Goal: Find specific page/section: Find specific page/section

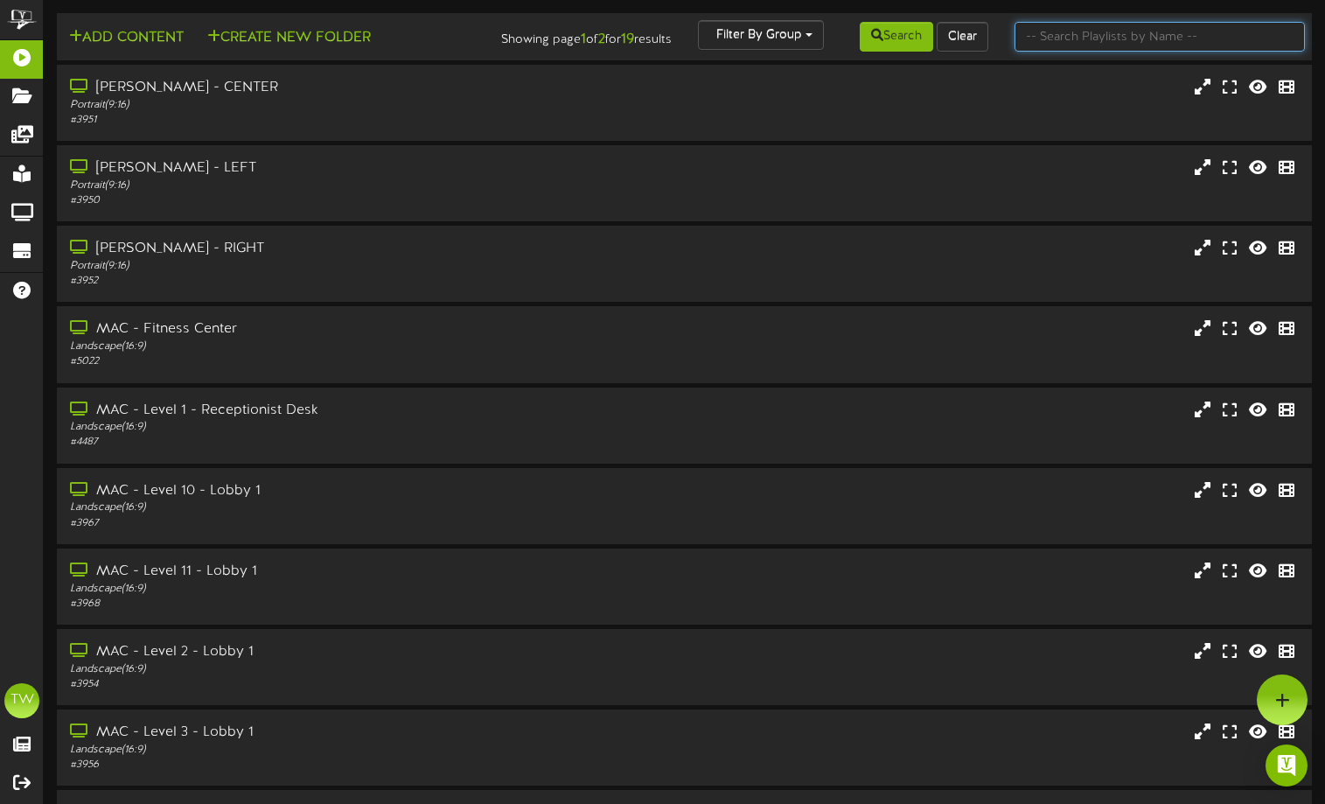
click at [1068, 38] on input "text" at bounding box center [1159, 37] width 290 height 30
type input "Town Hall"
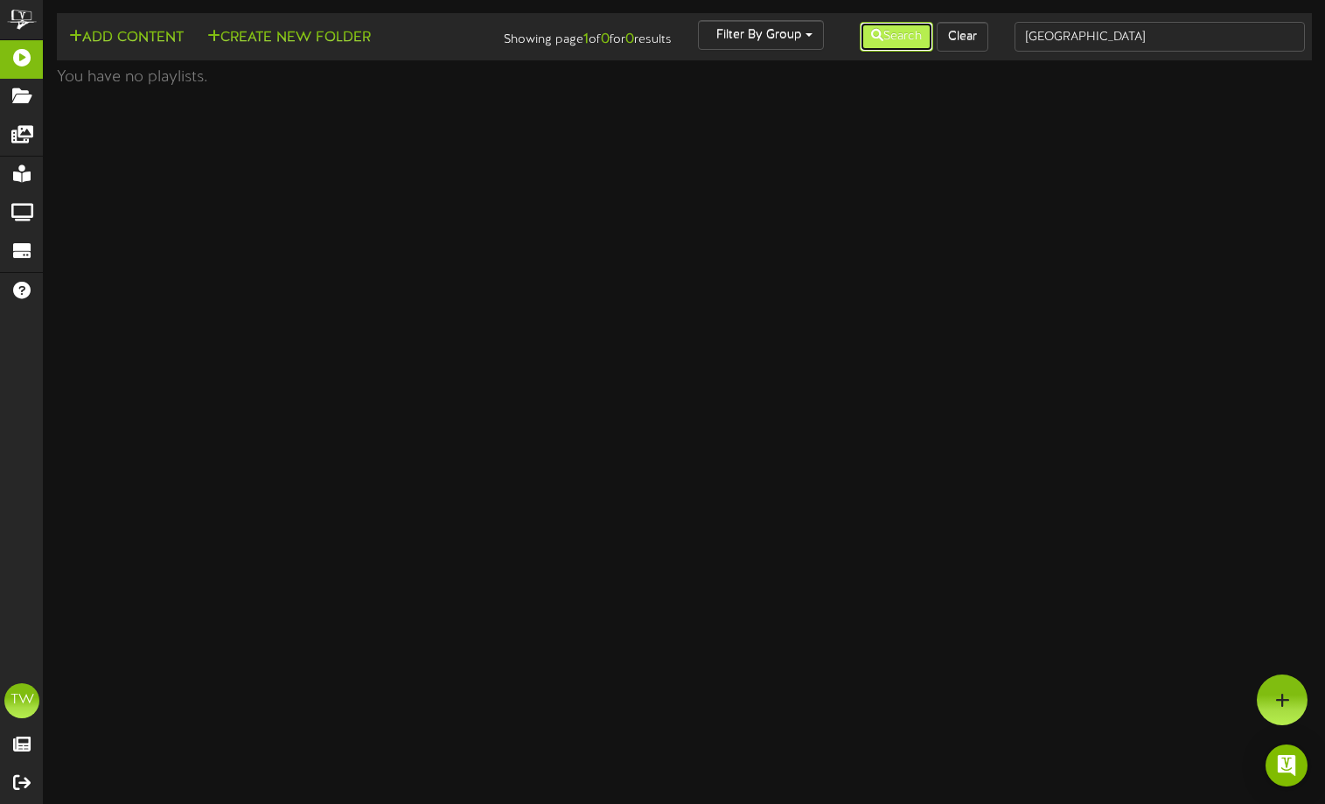
click at [893, 33] on button "Search" at bounding box center [895, 37] width 73 height 30
click at [1111, 41] on input "Town Hall" at bounding box center [1159, 37] width 290 height 30
type input "[GEOGRAPHIC_DATA] Test"
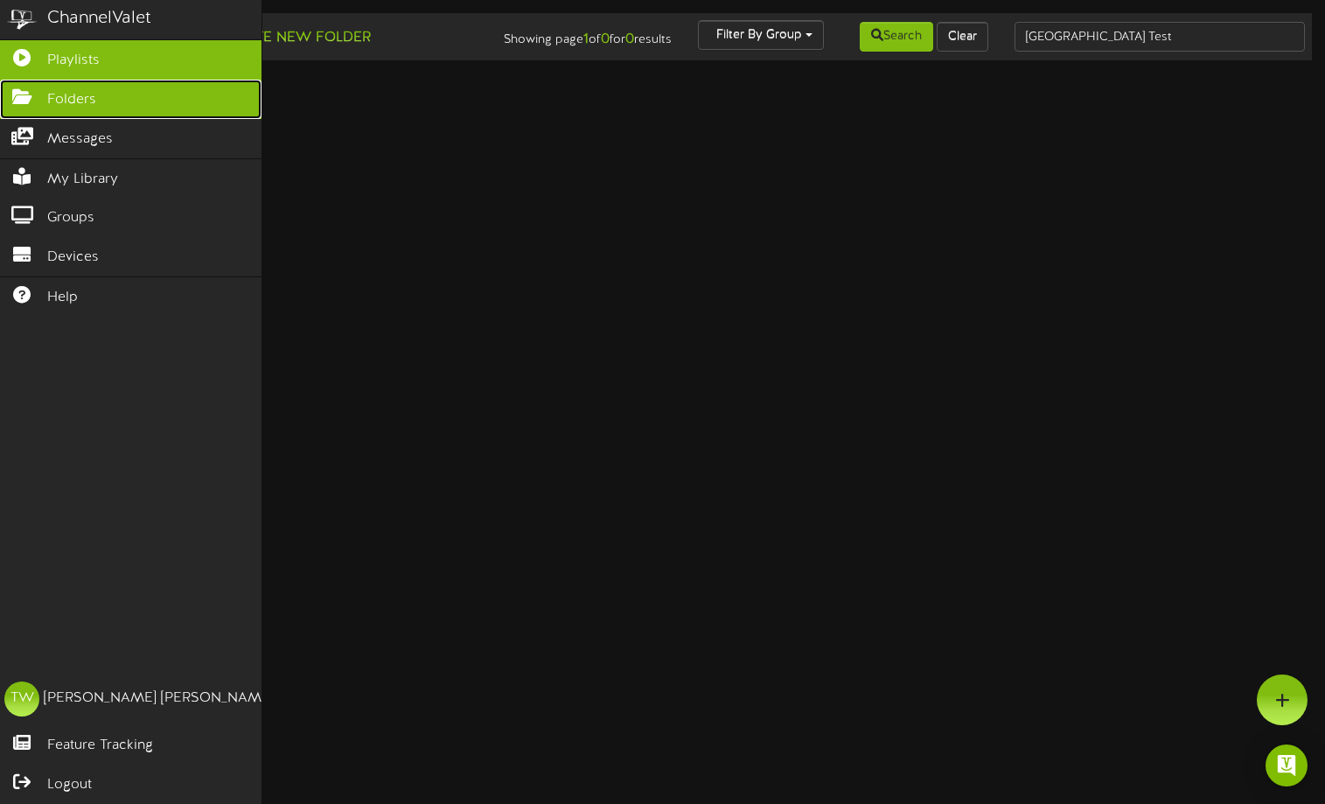
click at [24, 101] on icon at bounding box center [22, 94] width 44 height 13
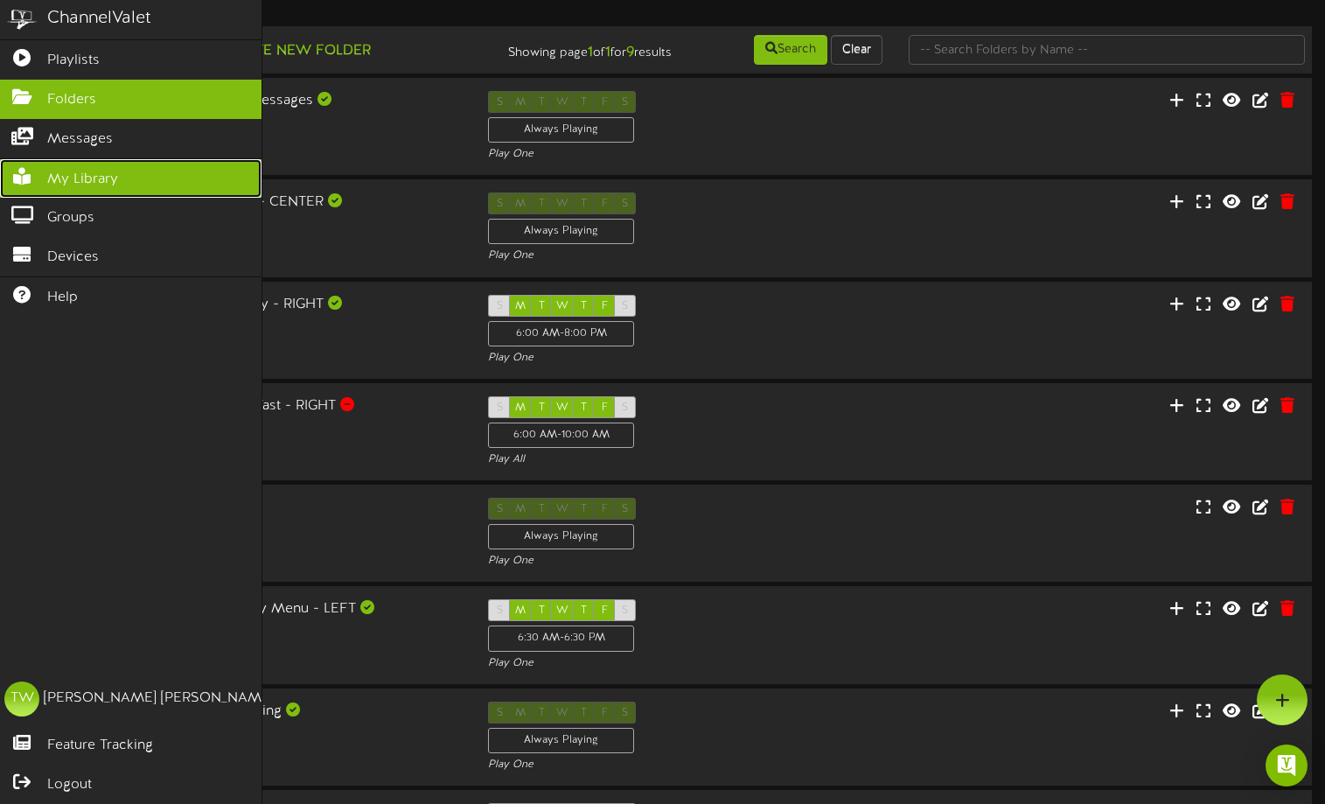
click at [64, 173] on span "My Library" at bounding box center [82, 180] width 71 height 20
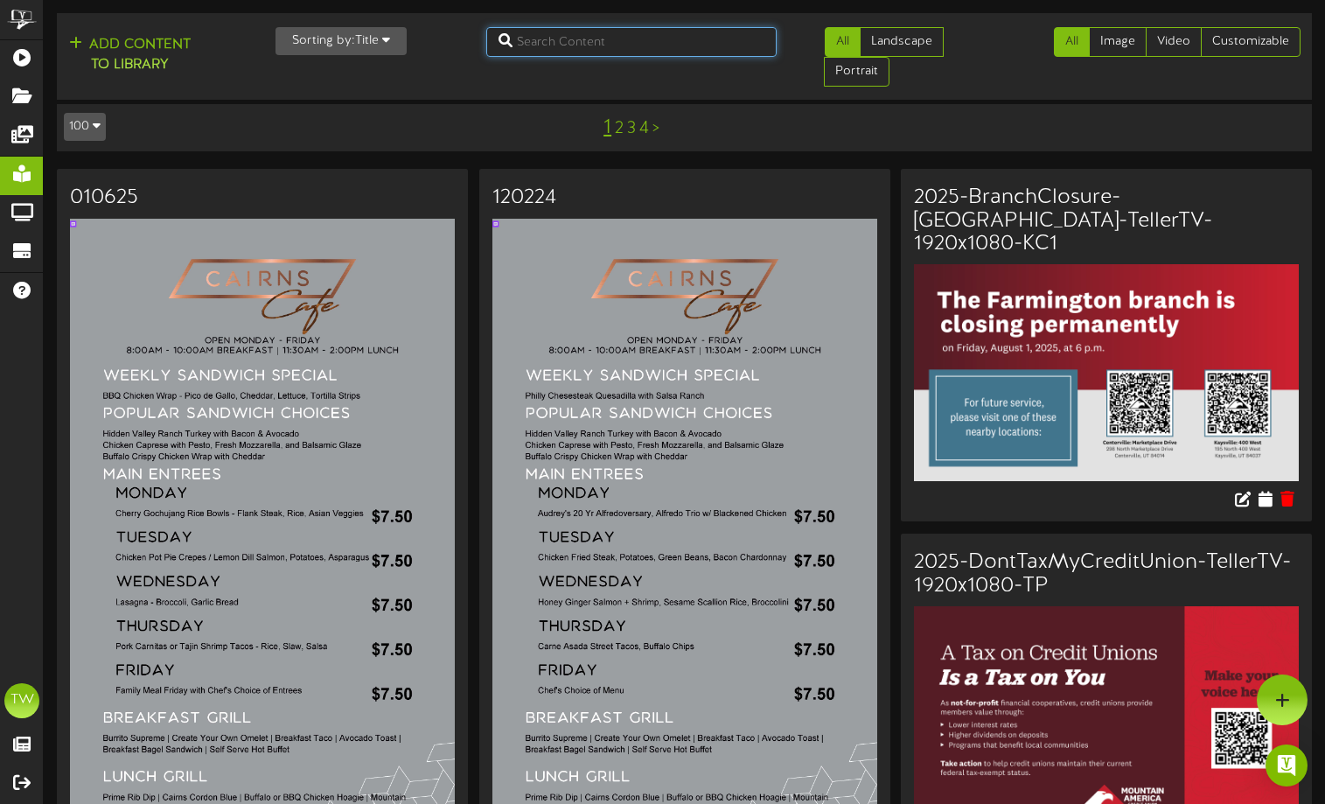
click at [650, 43] on input "text" at bounding box center [631, 42] width 290 height 30
type input "[GEOGRAPHIC_DATA] Test"
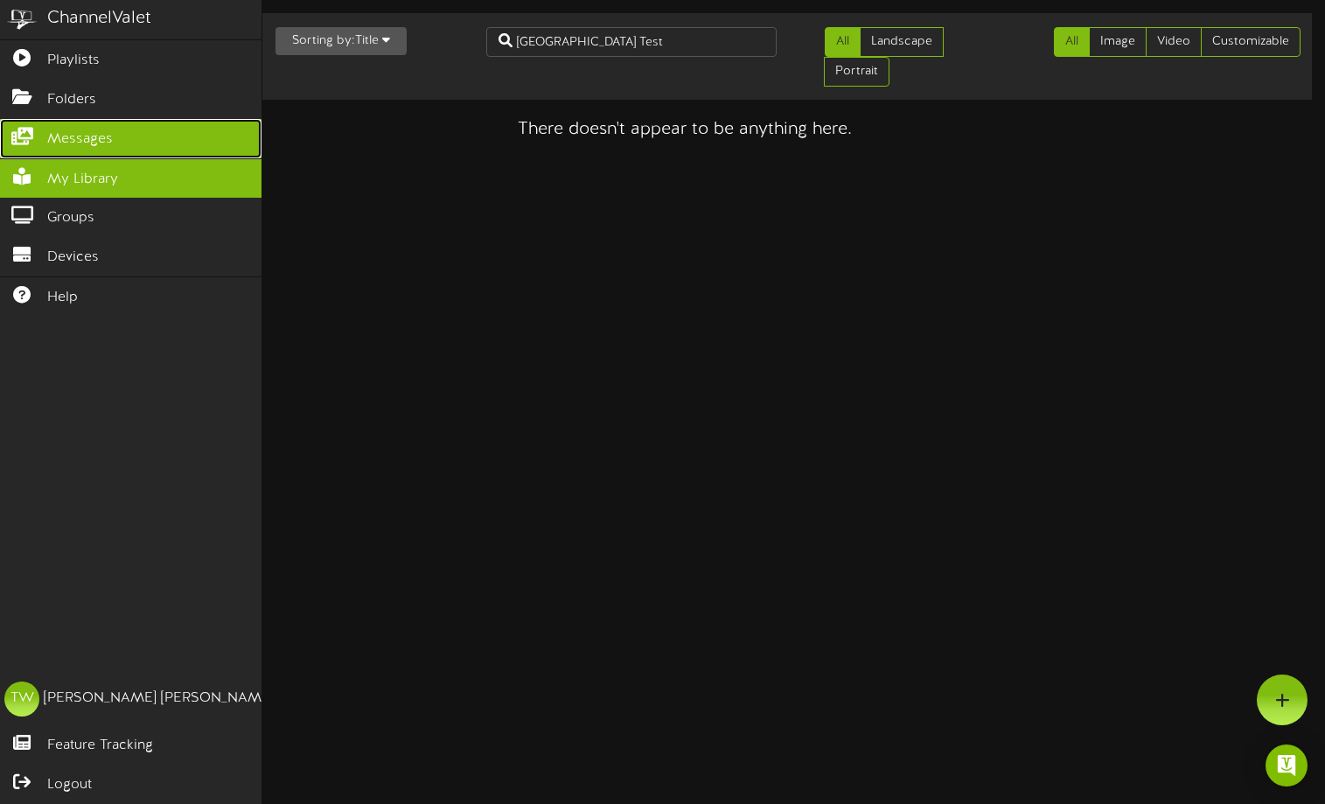
click at [54, 136] on span "Messages" at bounding box center [80, 139] width 66 height 20
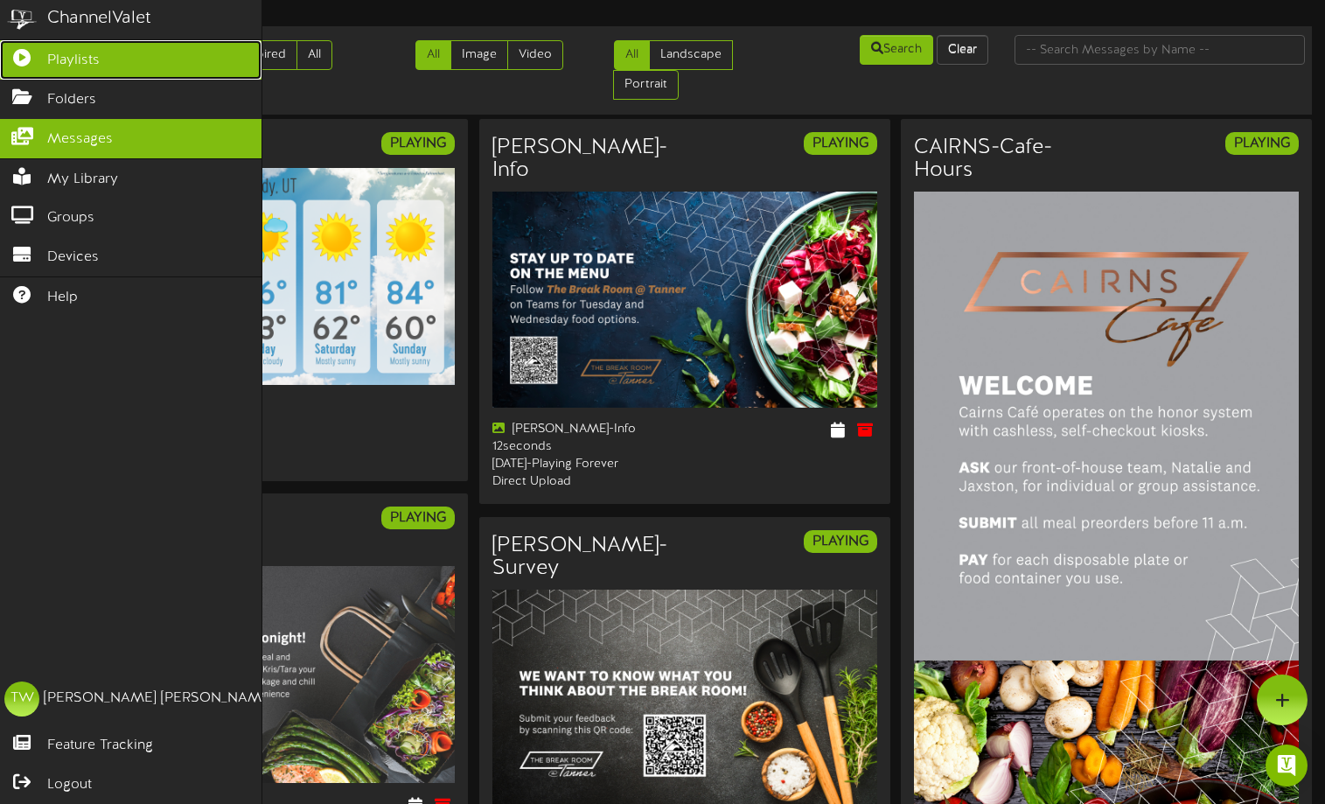
click at [71, 51] on span "Playlists" at bounding box center [73, 61] width 52 height 20
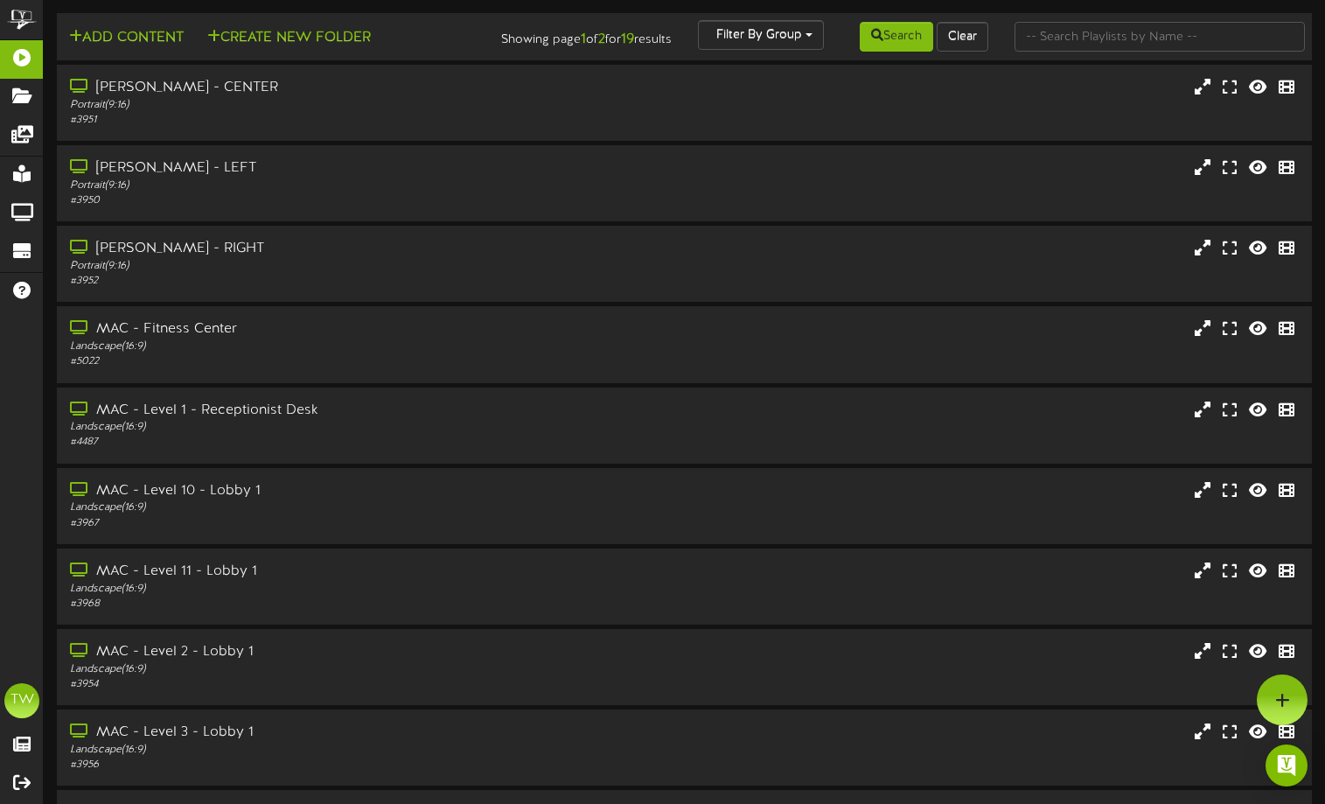
click at [428, 31] on div "Add Content Create New Folder" at bounding box center [262, 35] width 422 height 31
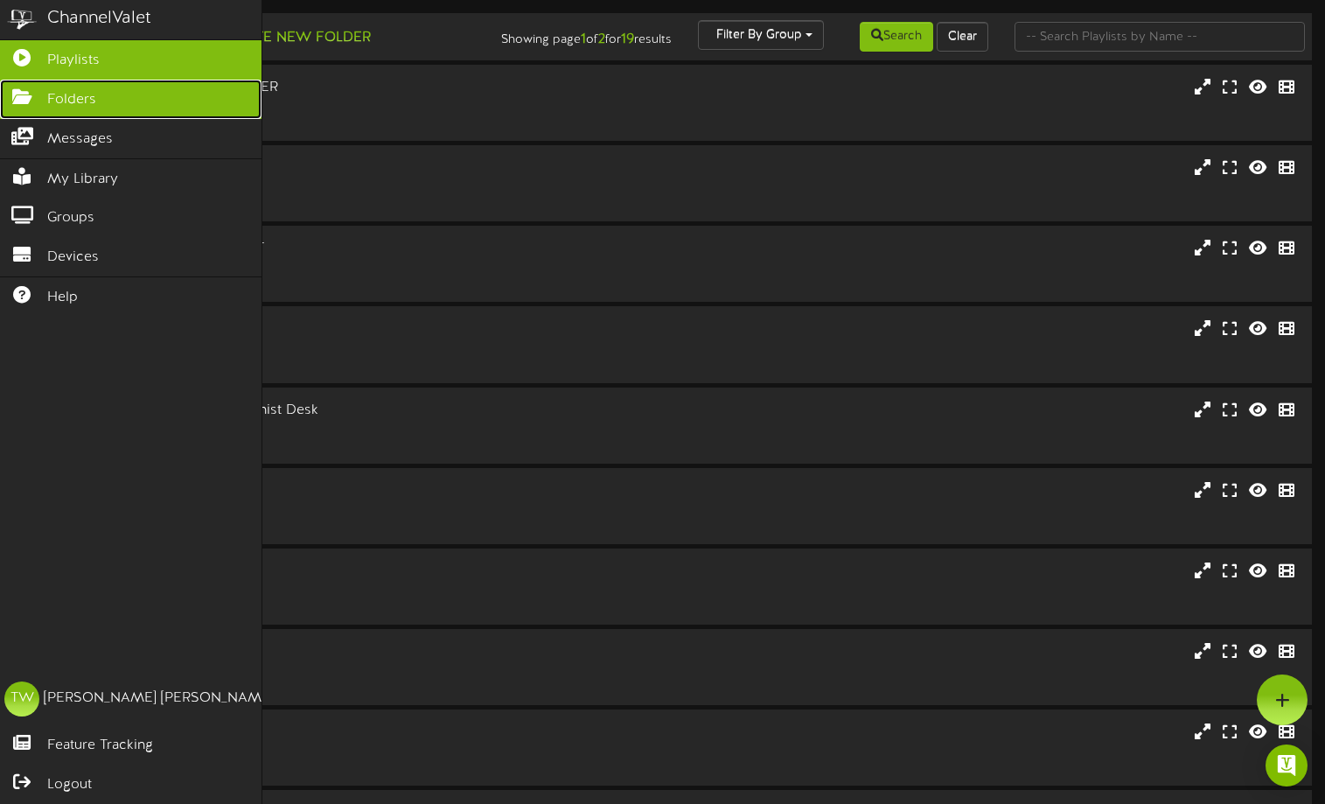
click at [11, 101] on icon at bounding box center [22, 94] width 44 height 13
